Goal: Navigation & Orientation: Find specific page/section

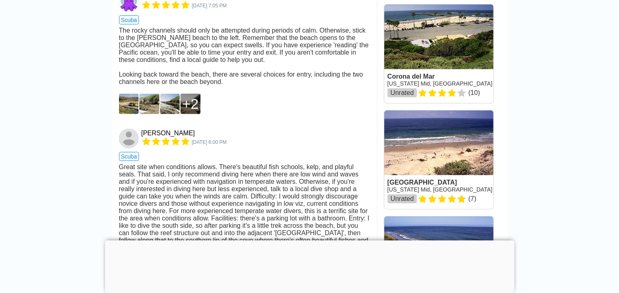
scroll to position [571, 0]
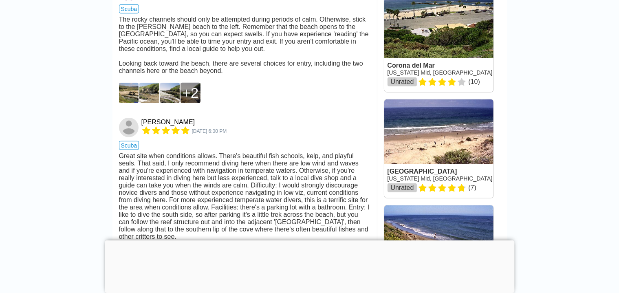
click at [128, 103] on img at bounding box center [129, 93] width 20 height 20
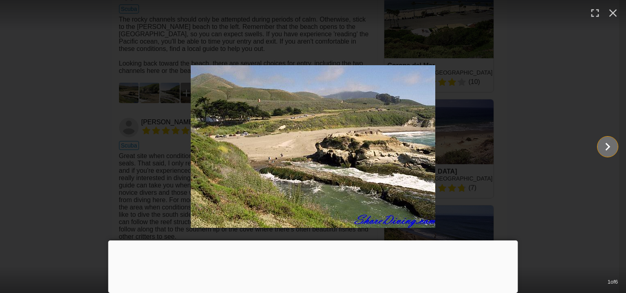
click at [609, 144] on icon "Show slide 2 of 6" at bounding box center [607, 147] width 15 height 20
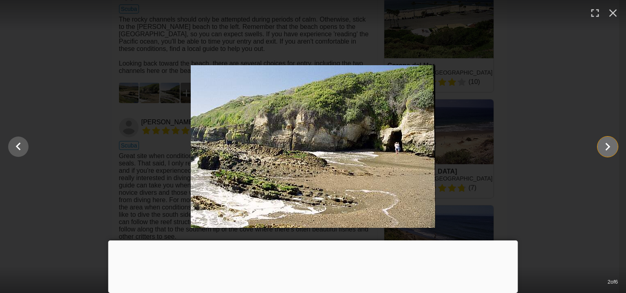
click at [607, 144] on icon "Show slide 3 of 6" at bounding box center [608, 147] width 5 height 8
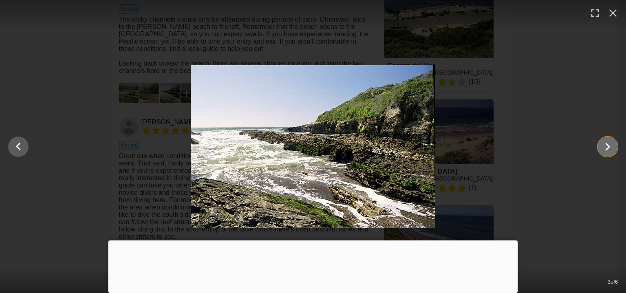
click at [605, 145] on icon "Show slide 4 of 6" at bounding box center [607, 147] width 15 height 20
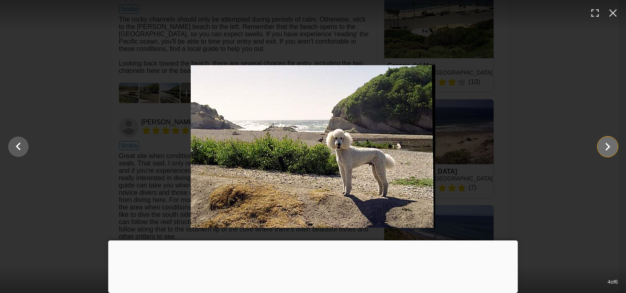
click at [608, 148] on icon "Show slide 5 of 6" at bounding box center [608, 147] width 5 height 8
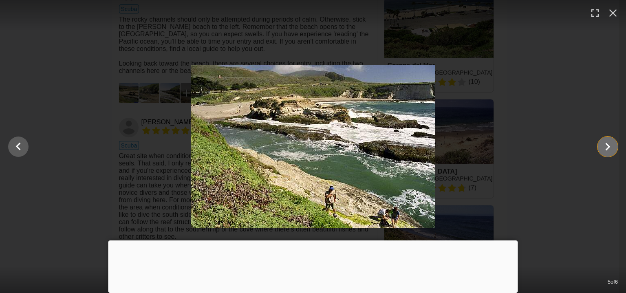
click at [606, 148] on icon "Show slide 6 of 6" at bounding box center [607, 147] width 15 height 20
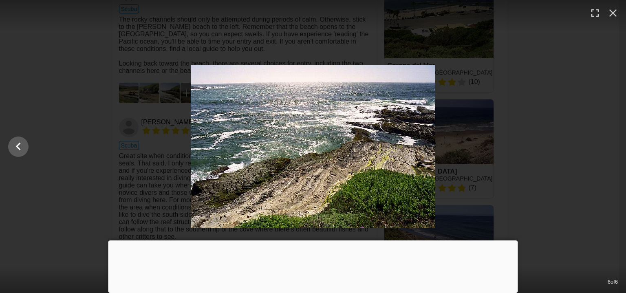
click at [606, 148] on div at bounding box center [313, 146] width 626 height 163
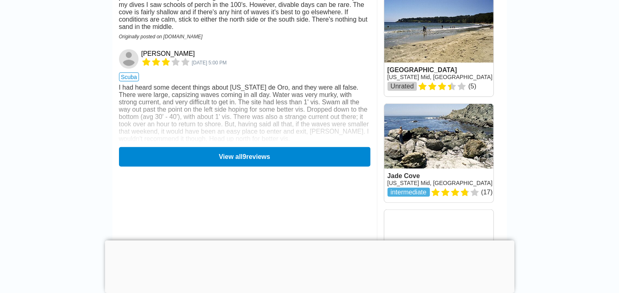
scroll to position [979, 0]
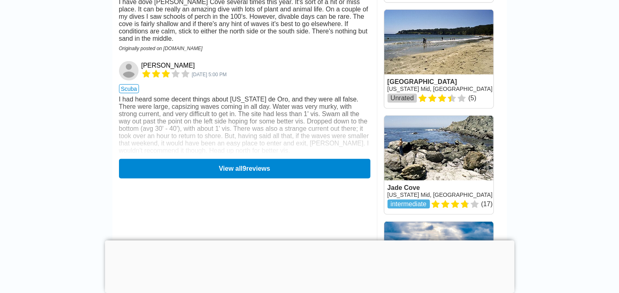
click at [418, 76] on link at bounding box center [439, 59] width 109 height 99
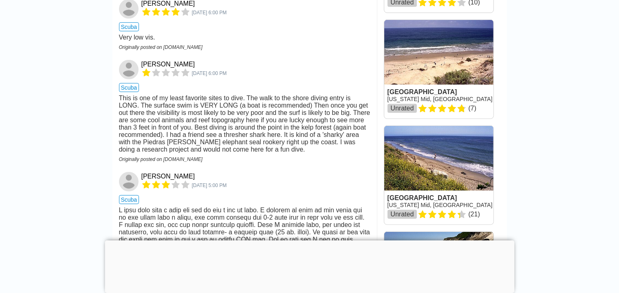
scroll to position [652, 0]
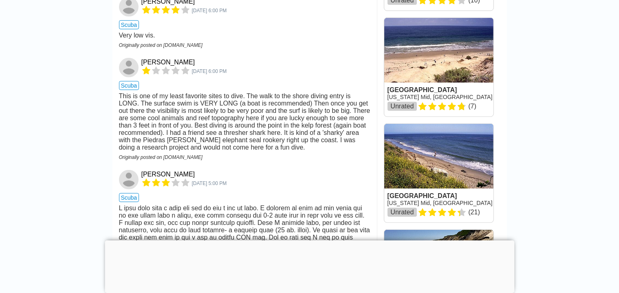
drag, startPoint x: 356, startPoint y: 162, endPoint x: 349, endPoint y: 164, distance: 6.8
drag, startPoint x: 349, startPoint y: 164, endPoint x: 352, endPoint y: 198, distance: 33.5
click at [352, 160] on div "Originally posted on shorediving.com" at bounding box center [245, 158] width 252 height 6
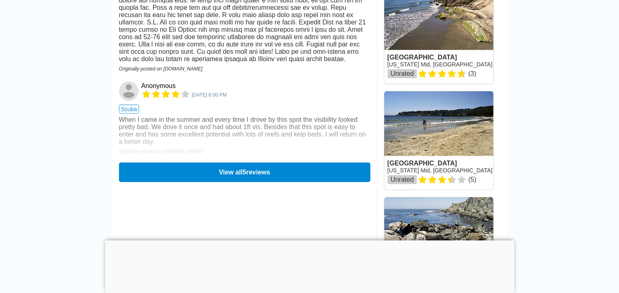
scroll to position [489, 0]
